Goal: Use online tool/utility

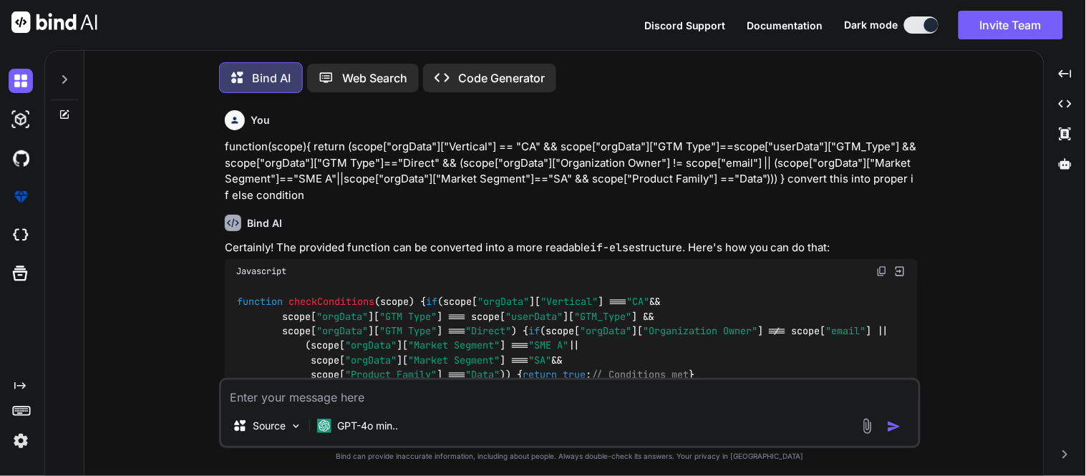
scroll to position [7, 0]
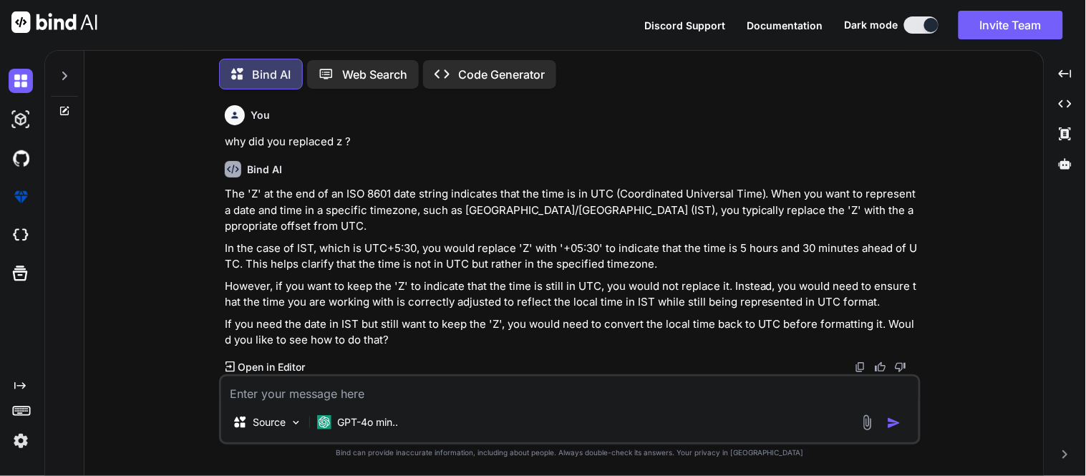
type textarea "x"
click at [530, 402] on textarea at bounding box center [569, 390] width 697 height 26
paste textarea "function(scope){ var originatorPersonList=[]; for(var a=0;a<scope["hirerchyData…"
type textarea "function(scope){ var originatorPersonList=[]; for(var a=0;a<scope["hirerchyData…"
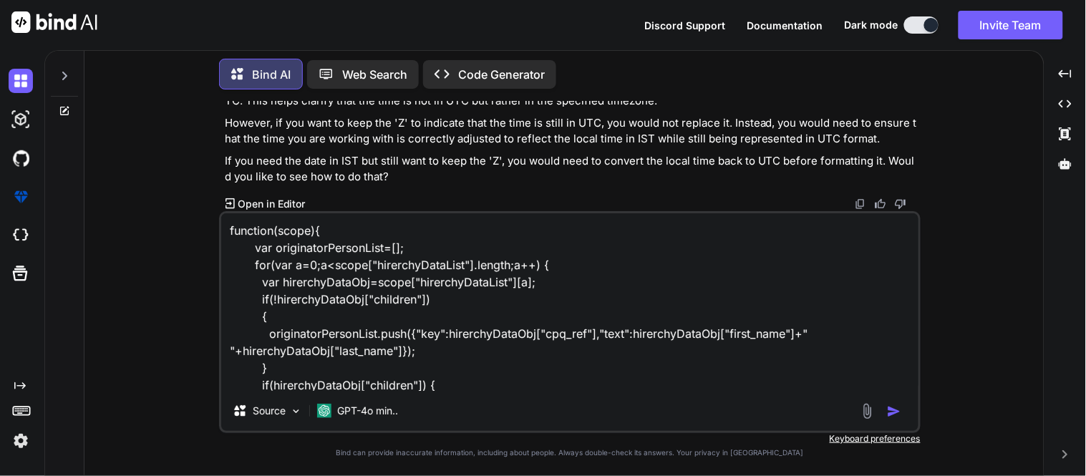
scroll to position [208, 0]
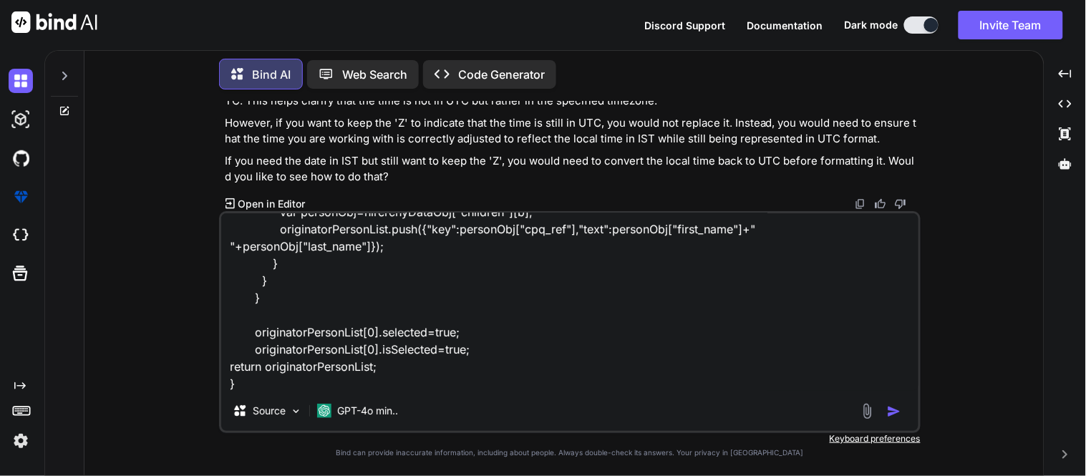
type textarea "x"
type textarea "function(scope){ var originatorPersonList=[]; for(var a=0;a<scope["hirerchyData…"
type textarea "x"
paste textarea "[ { "key": "cef7938e-4045-44d0-b97c-b3483511bf11", "text": "[PERSON_NAME]", "se…"
type textarea "function(scope){ var originatorPersonList=[]; for(var a=0;a<scope["hirerchyData…"
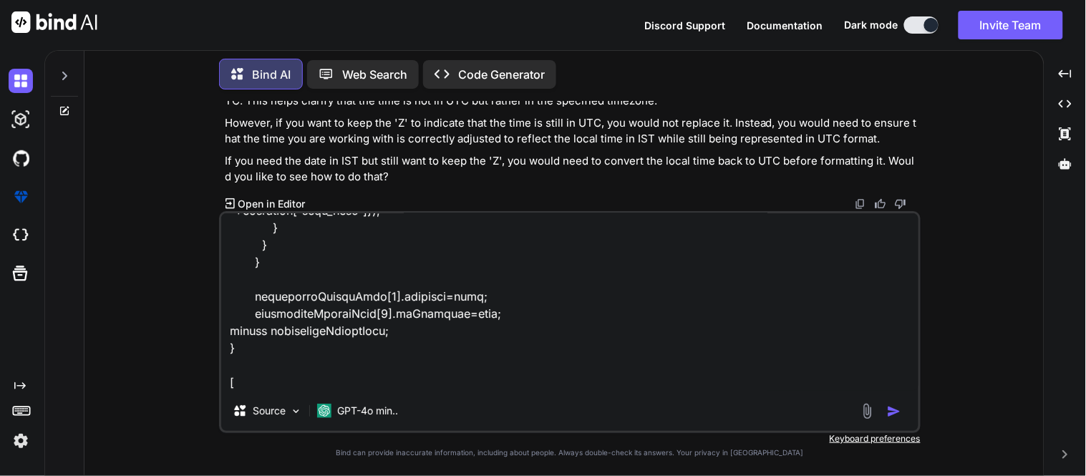
scroll to position [568, 0]
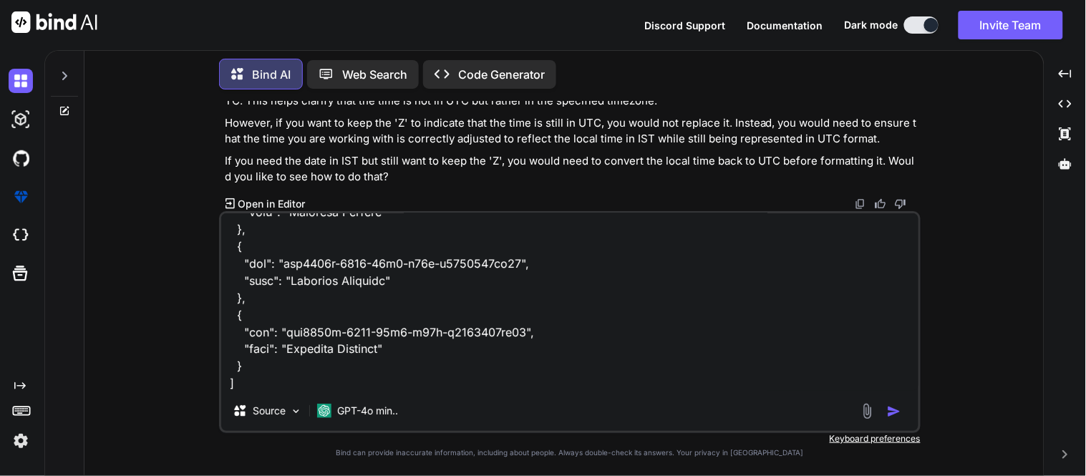
type textarea "x"
type textarea "function(scope){ var originatorPersonList=[]; for(var a=0;a<scope["hirerchyData…"
click at [249, 388] on textarea at bounding box center [569, 302] width 697 height 178
type textarea "x"
type textarea "function(scope){ var originatorPersonList=[]; for(var a=0;a<scope["hirerchyData…"
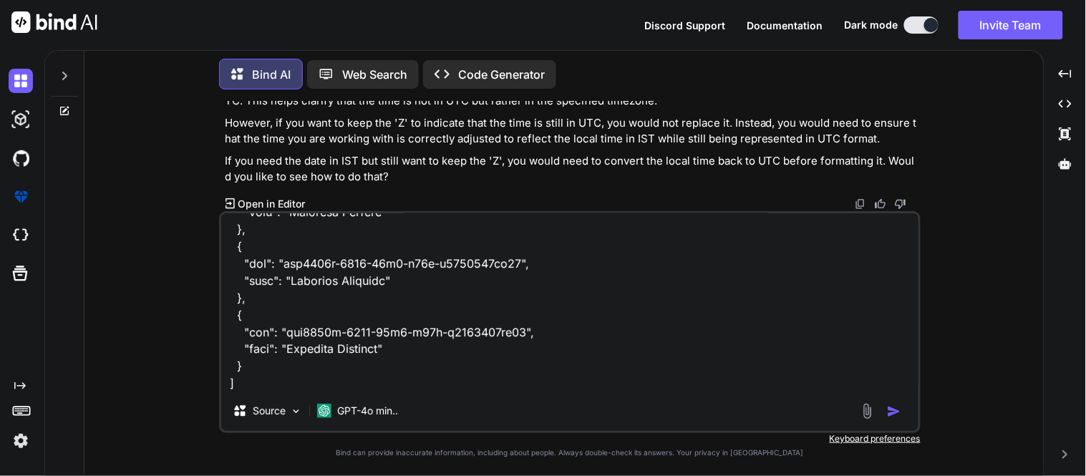
type textarea "x"
type textarea "function(scope){ var originatorPersonList=[]; for(var a=0;a<scope["hirerchyData…"
type textarea "x"
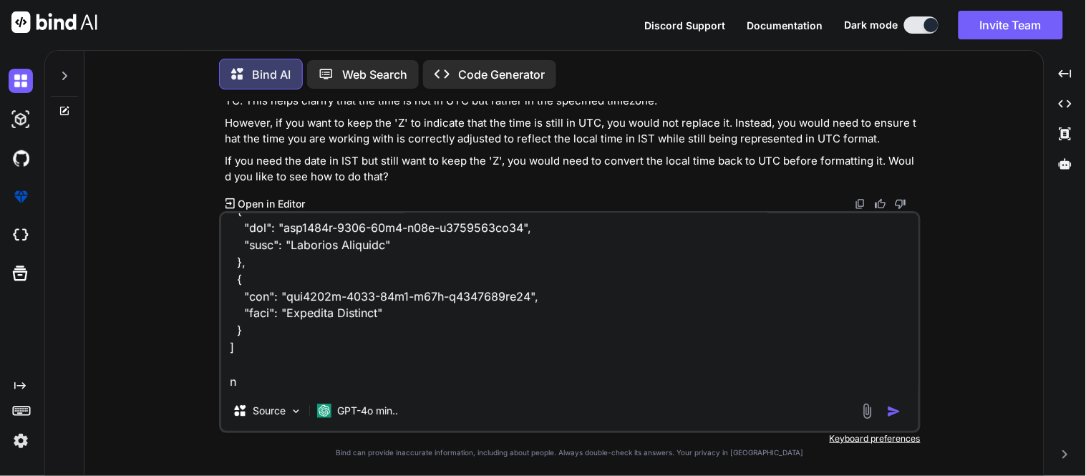
type textarea "function(scope){ var originatorPersonList=[]; for(var a=0;a<scope["hirerchyData…"
type textarea "x"
type textarea "function(scope){ var originatorPersonList=[]; for(var a=0;a<scope["hirerchyData…"
type textarea "x"
type textarea "function(scope){ var originatorPersonList=[]; for(var a=0;a<scope["hirerchyData…"
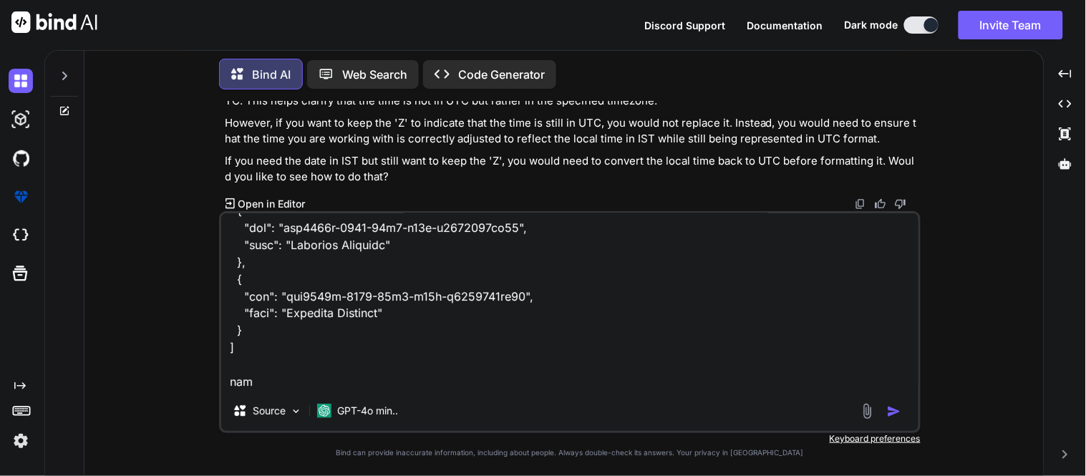
type textarea "x"
type textarea "function(scope){ var originatorPersonList=[]; for(var a=0;a<scope["hirerchyData…"
type textarea "x"
type textarea "function(scope){ var originatorPersonList=[]; for(var a=0;a<scope["hirerchyData…"
type textarea "x"
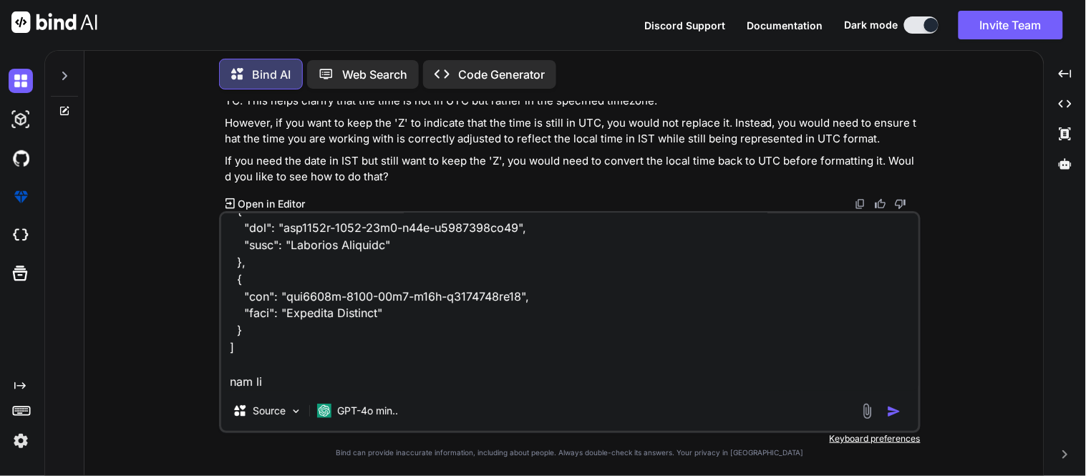
type textarea "function(scope){ var originatorPersonList=[]; for(var a=0;a<scope["hirerchyData…"
type textarea "x"
type textarea "function(scope){ var originatorPersonList=[]; for(var a=0;a<scope["hirerchyData…"
type textarea "x"
type textarea "function(scope){ var originatorPersonList=[]; for(var a=0;a<scope["hirerchyData…"
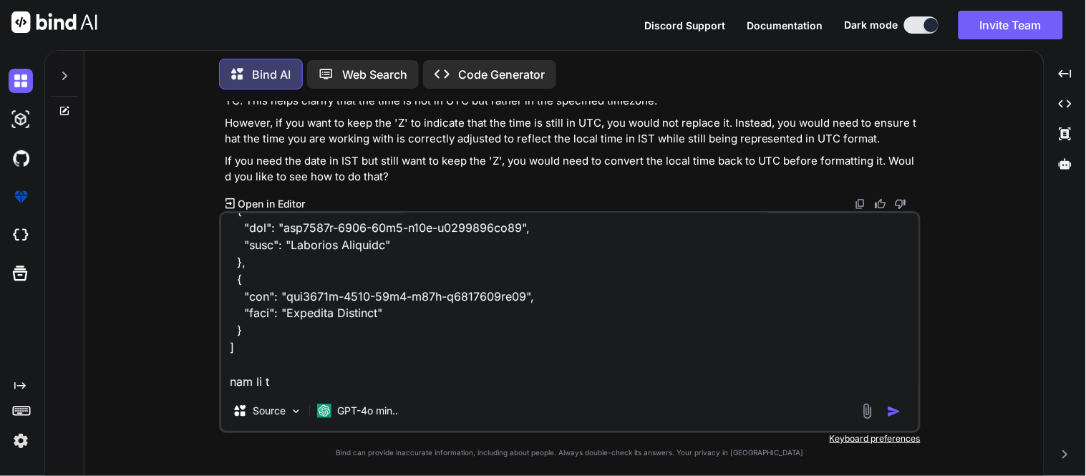
type textarea "x"
type textarea "function(scope){ var originatorPersonList=[]; for(var a=0;a<scope["hirerchyData…"
type textarea "x"
type textarea "function(scope){ var originatorPersonList=[]; for(var a=0;a<scope["hirerchyData…"
type textarea "x"
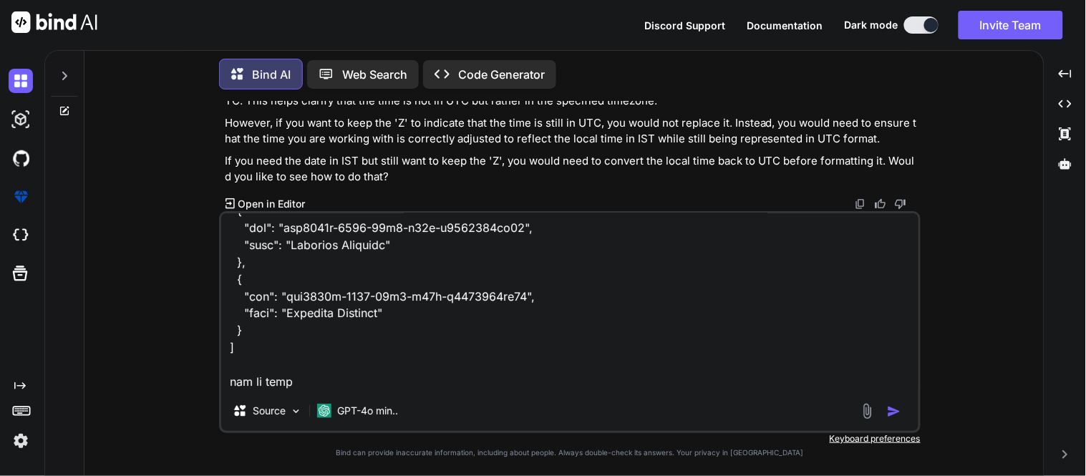
type textarea "function(scope){ var originatorPersonList=[]; for(var a=0;a<scope["hirerchyData…"
type textarea "x"
type textarea "function(scope){ var originatorPersonList=[]; for(var a=0;a<scope["hirerchyData…"
type textarea "x"
type textarea "function(scope){ var originatorPersonList=[]; for(var a=0;a<scope["hirerchyData…"
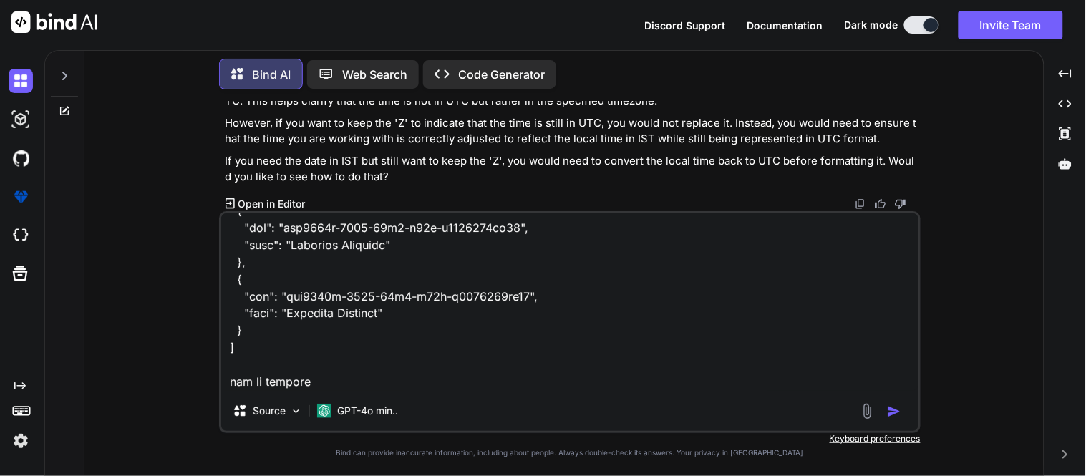
type textarea "x"
type textarea "function(scope){ var originatorPersonList=[]; for(var a=0;a<scope["hirerchyData…"
type textarea "x"
type textarea "function(scope){ var originatorPersonList=[]; for(var a=0;a<scope["hirerchyData…"
type textarea "x"
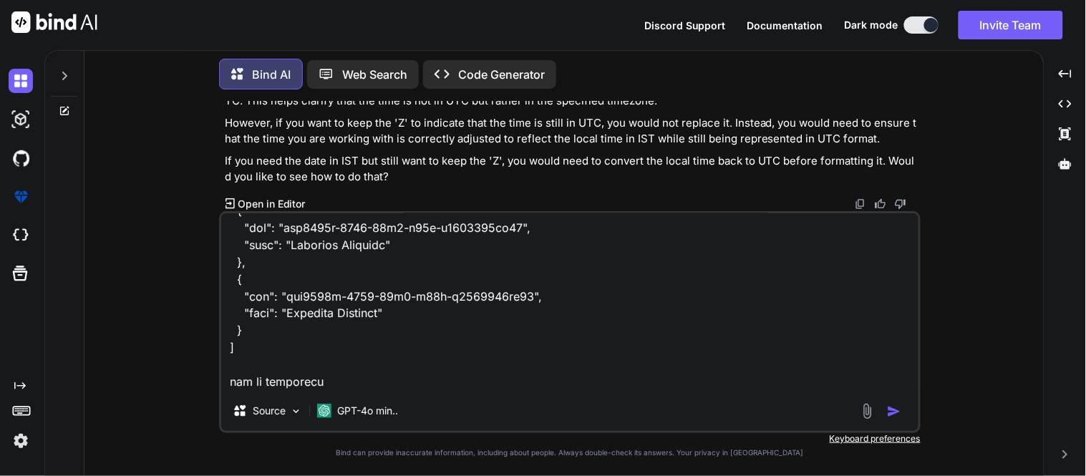
type textarea "function(scope){ var originatorPersonList=[]; for(var a=0;a<scope["hirerchyData…"
type textarea "x"
type textarea "function(scope){ var originatorPersonList=[]; for(var a=0;a<scope["hirerchyData…"
type textarea "x"
type textarea "function(scope){ var originatorPersonList=[]; for(var a=0;a<scope["hirerchyData…"
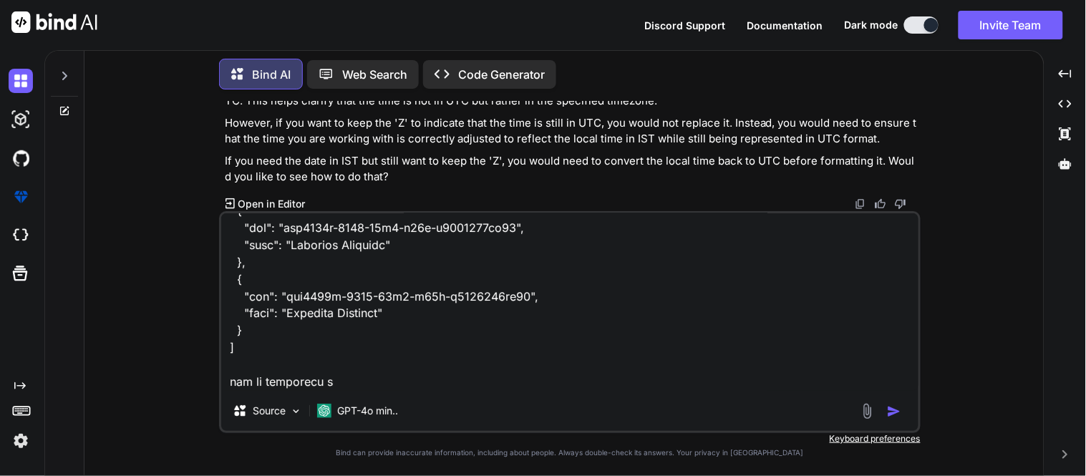
type textarea "x"
type textarea "function(scope){ var originatorPersonList=[]; for(var a=0;a<scope["hirerchyData…"
type textarea "x"
type textarea "function(scope){ var originatorPersonList=[]; for(var a=0;a<scope["hirerchyData…"
type textarea "x"
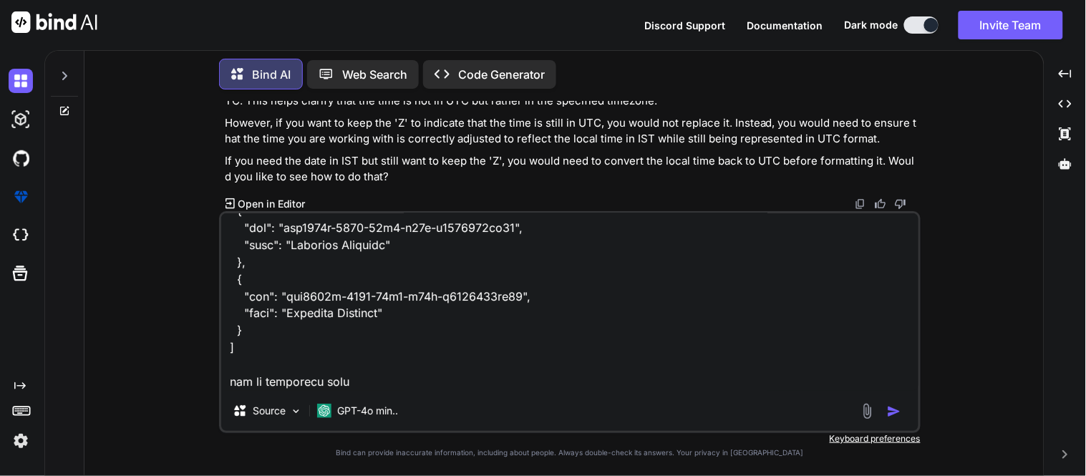
type textarea "function(scope){ var originatorPersonList=[]; for(var a=0;a<scope["hirerchyData…"
type textarea "x"
type textarea "function(scope){ var originatorPersonList=[]; for(var a=0;a<scope["hirerchyData…"
type textarea "x"
type textarea "function(scope){ var originatorPersonList=[]; for(var a=0;a<scope["hirerchyData…"
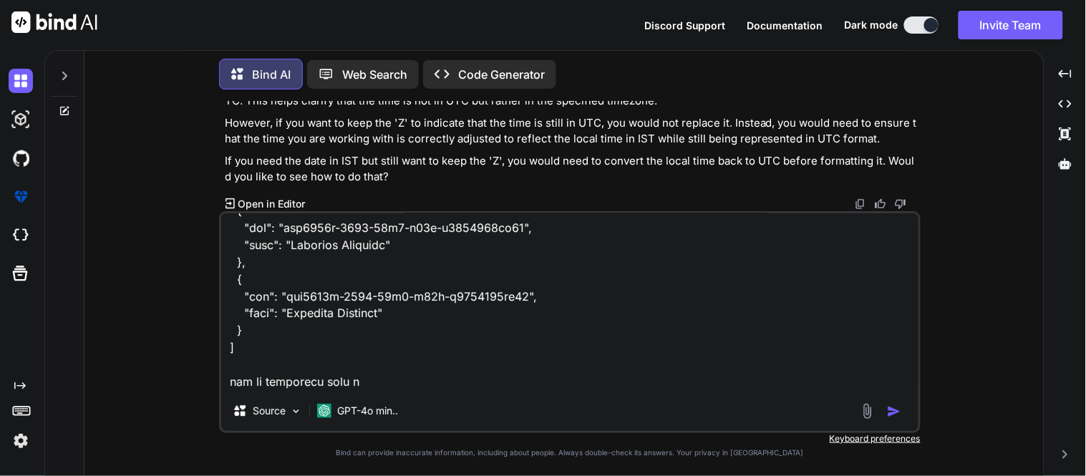
type textarea "x"
type textarea "function(scope){ var originatorPersonList=[]; for(var a=0;a<scope["hirerchyData…"
type textarea "x"
type textarea "function(scope){ var originatorPersonList=[]; for(var a=0;a<scope["hirerchyData…"
type textarea "x"
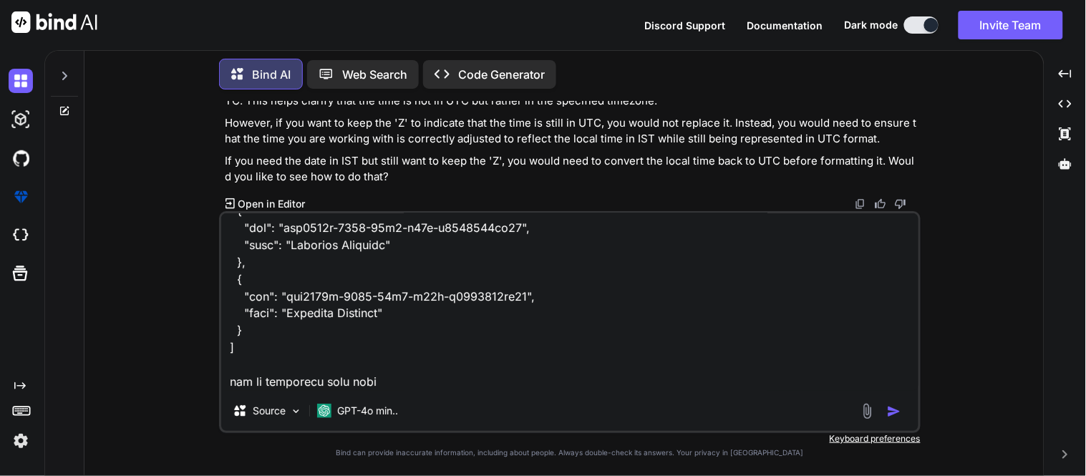
type textarea "function(scope){ var originatorPersonList=[]; for(var a=0;a<scope["hirerchyData…"
type textarea "x"
type textarea "function(scope){ var originatorPersonList=[]; for(var a=0;a<scope["hirerchyData…"
type textarea "x"
type textarea "function(scope){ var originatorPersonList=[]; for(var a=0;a<scope["hirerchyData…"
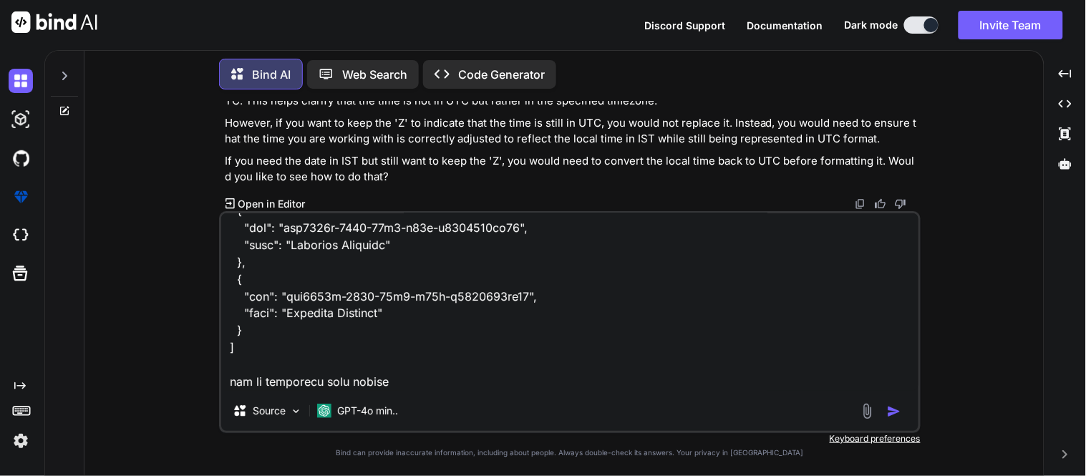
type textarea "x"
type textarea "function(scope){ var originatorPersonList=[]; for(var a=0;a<scope["hirerchyData…"
type textarea "x"
type textarea "function(scope){ var originatorPersonList=[]; for(var a=0;a<scope["hirerchyData…"
type textarea "x"
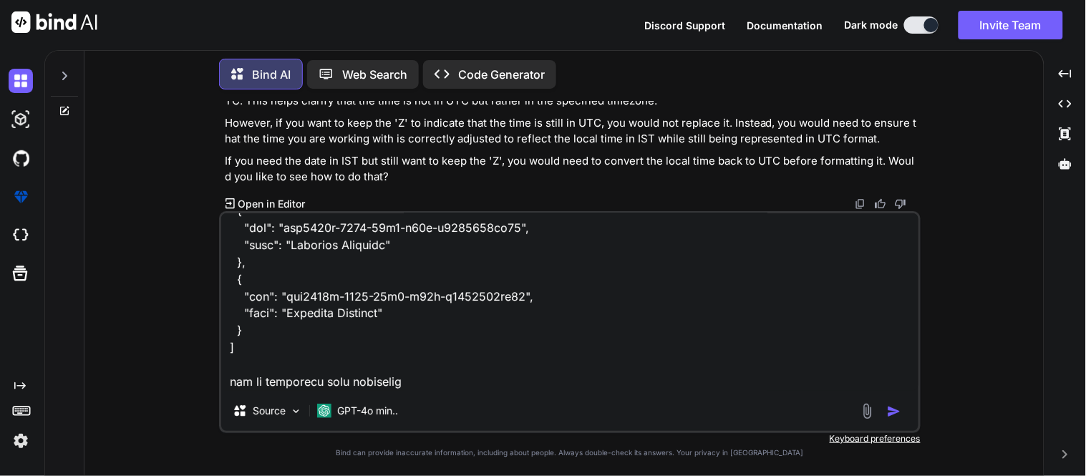
type textarea "function(scope){ var originatorPersonList=[]; for(var a=0;a<scope["hirerchyData…"
type textarea "x"
type textarea "function(scope){ var originatorPersonList=[]; for(var a=0;a<scope["hirerchyData…"
type textarea "x"
type textarea "function(scope){ var originatorPersonList=[]; for(var a=0;a<scope["hirerchyData…"
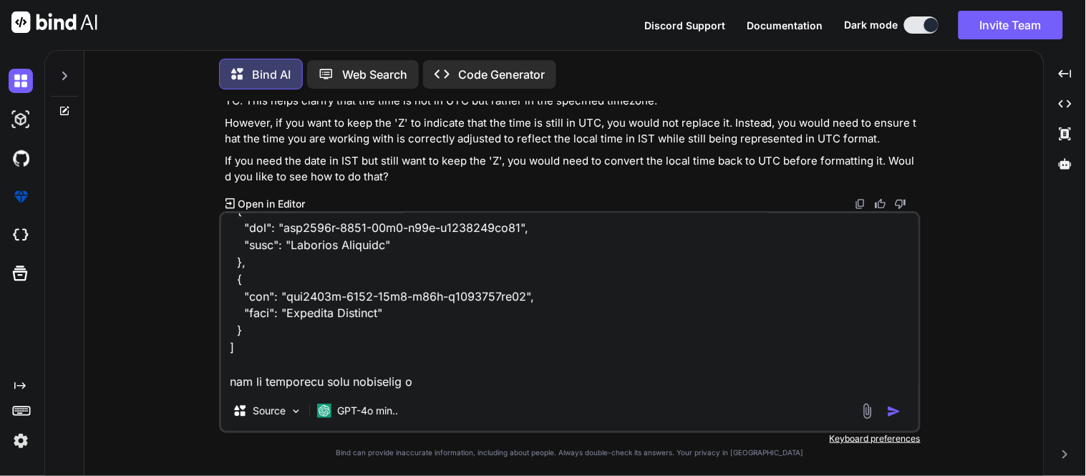
type textarea "x"
type textarea "function(scope){ var originatorPersonList=[]; for(var a=0;a<scope["hirerchyData…"
type textarea "x"
type textarea "function(scope){ var originatorPersonList=[]; for(var a=0;a<scope["hirerchyData…"
type textarea "x"
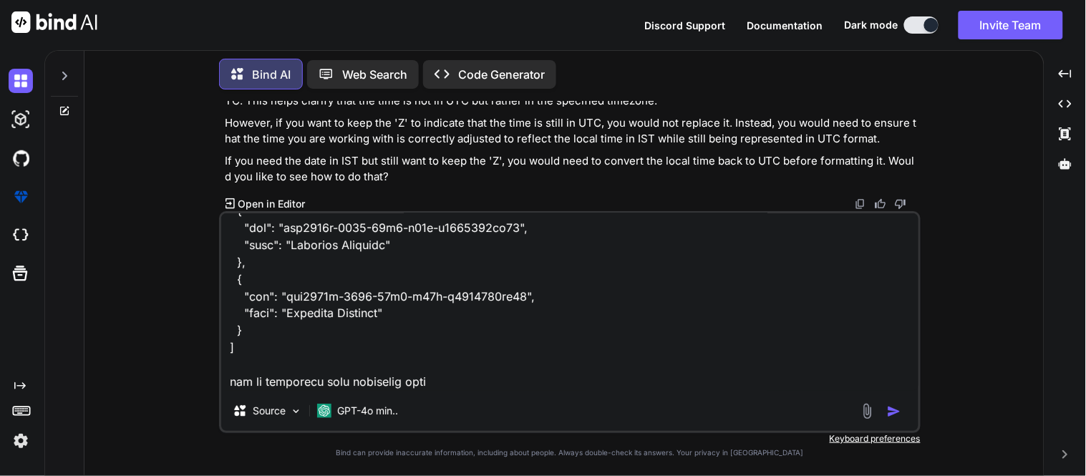
type textarea "function(scope){ var originatorPersonList=[]; for(var a=0;a<scope["hirerchyData…"
type textarea "x"
type textarea "function(scope){ var originatorPersonList=[]; for(var a=0;a<scope["hirerchyData…"
type textarea "x"
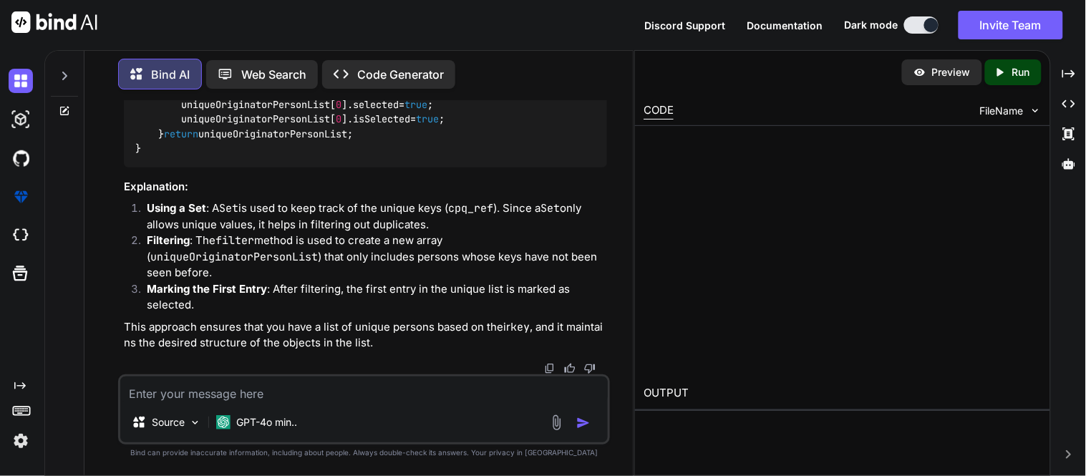
scroll to position [3479, 0]
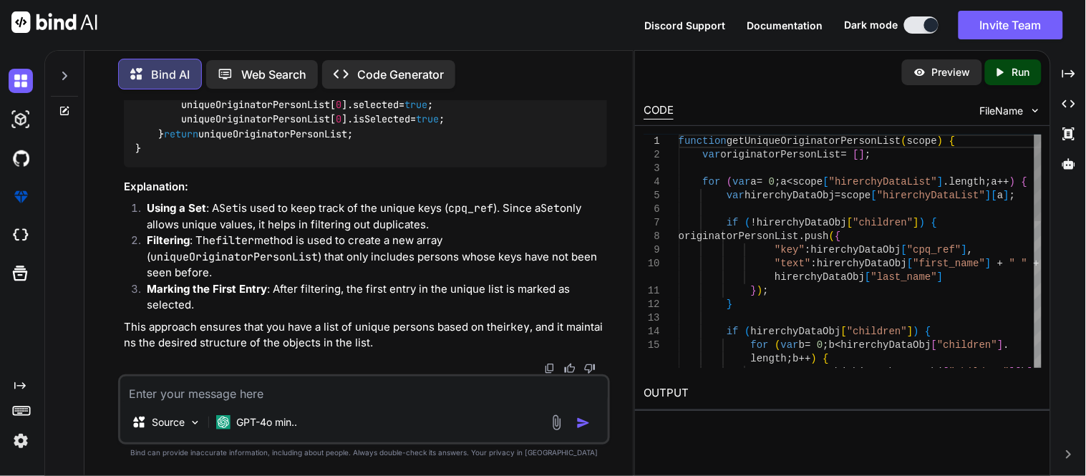
type textarea "x"
click at [742, 276] on div "function getUniqueOriginatorPersonList ( scope ) { var originatorPersonList = […" at bounding box center [860, 448] width 363 height 626
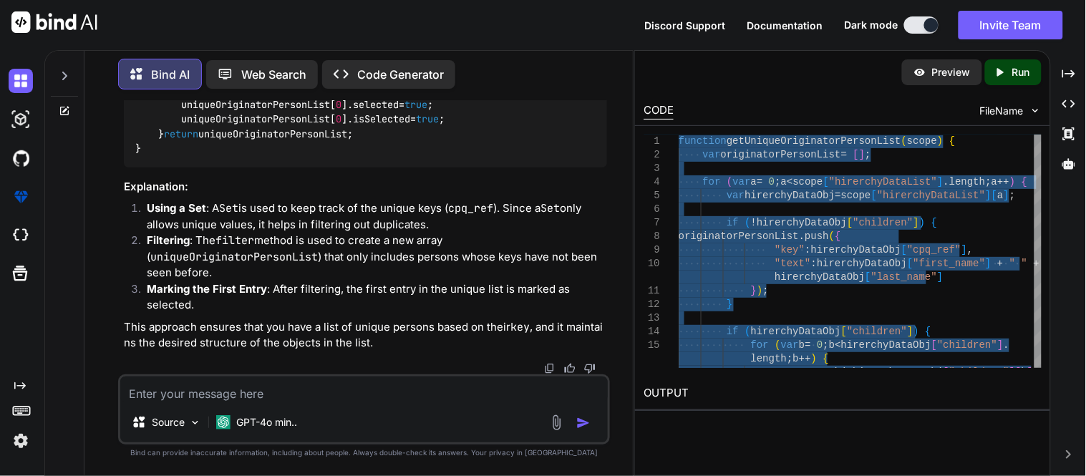
type textarea "uniqueOriginatorPersonList[0].selected = true; uniqueOriginatorPersonList[0].is…"
